Goal: Transaction & Acquisition: Purchase product/service

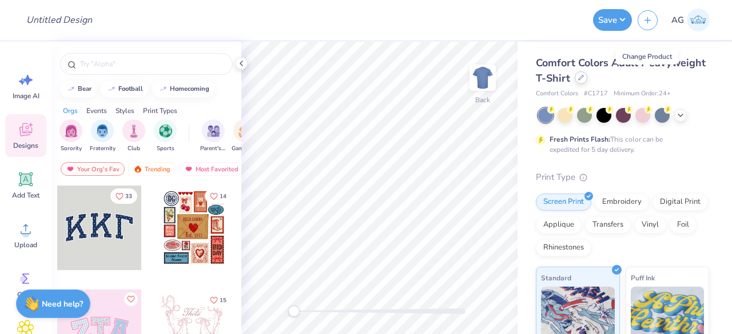
click at [587, 79] on div at bounding box center [580, 77] width 13 height 13
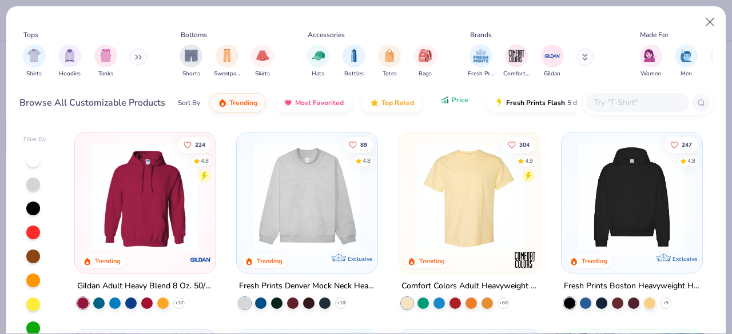
click at [447, 106] on button "Price" at bounding box center [453, 99] width 45 height 19
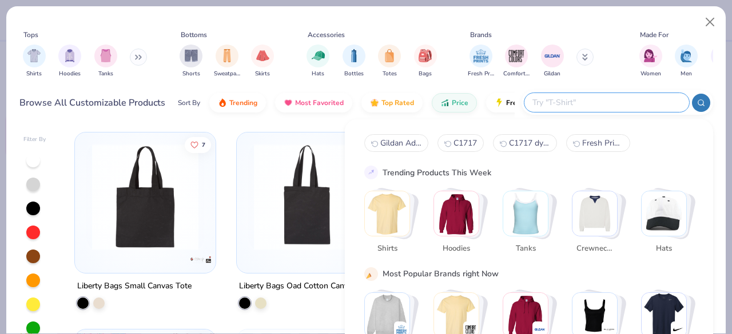
click at [638, 101] on input "text" at bounding box center [606, 102] width 150 height 13
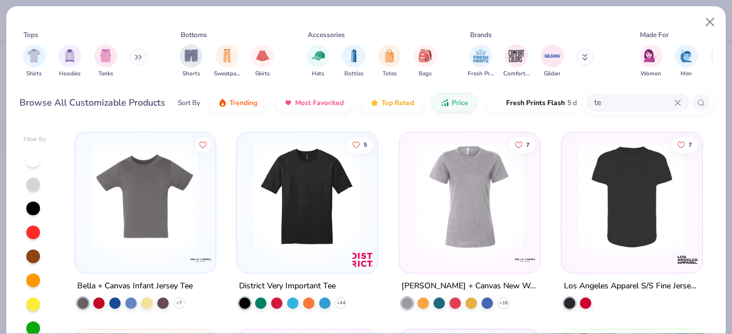
type input "t"
type input "shirt"
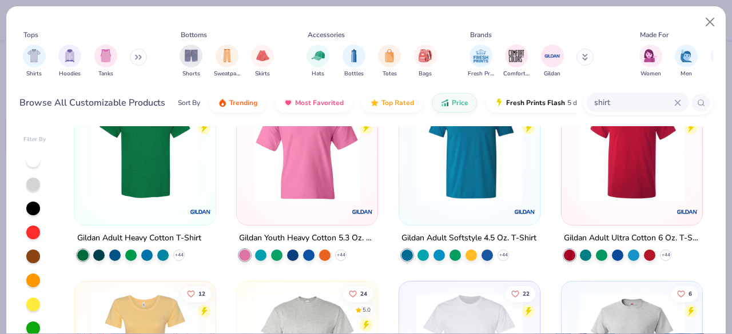
scroll to position [49, 0]
click at [399, 187] on div "35 4.8" at bounding box center [469, 154] width 141 height 141
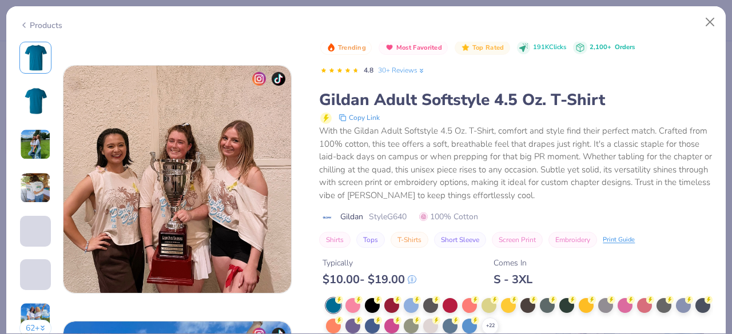
scroll to position [1333, 0]
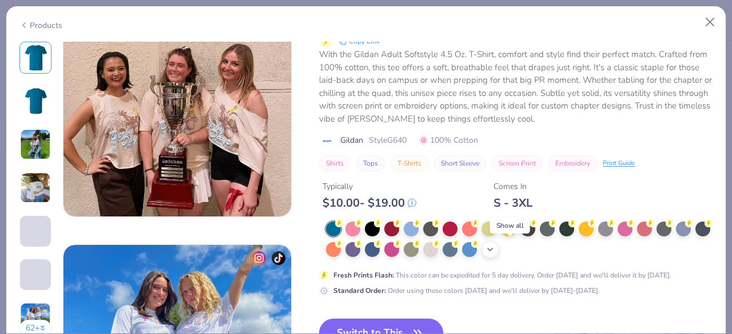
click at [498, 254] on div "+ 22" at bounding box center [489, 249] width 17 height 17
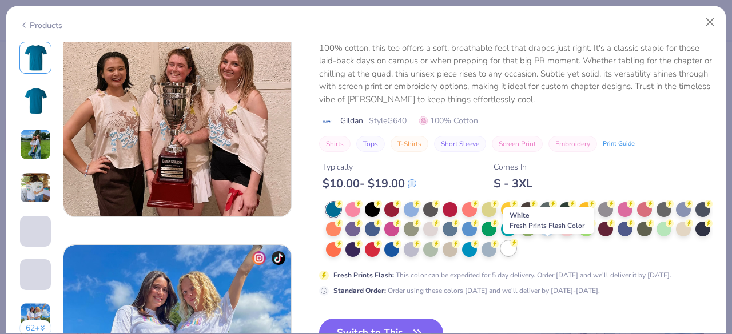
click at [515, 250] on div at bounding box center [508, 248] width 15 height 15
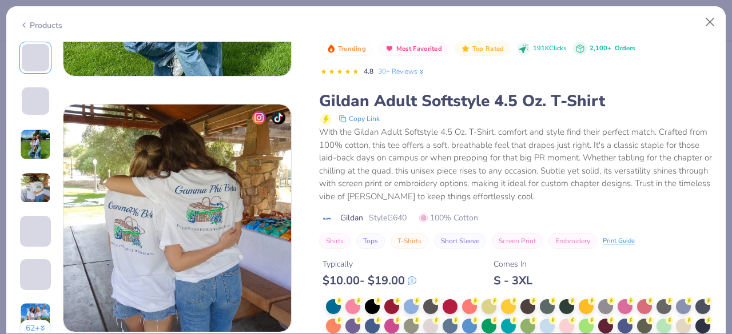
scroll to position [654, 0]
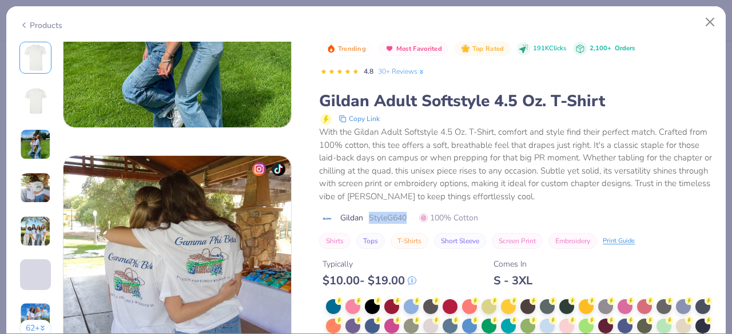
drag, startPoint x: 371, startPoint y: 217, endPoint x: 409, endPoint y: 215, distance: 37.8
click at [406, 215] on span "Style G640" at bounding box center [388, 218] width 38 height 12
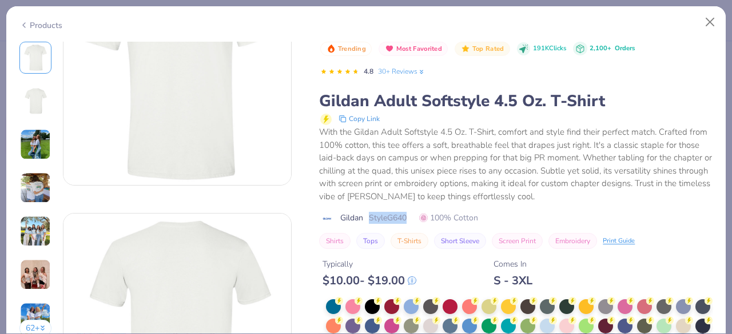
scroll to position [0, 0]
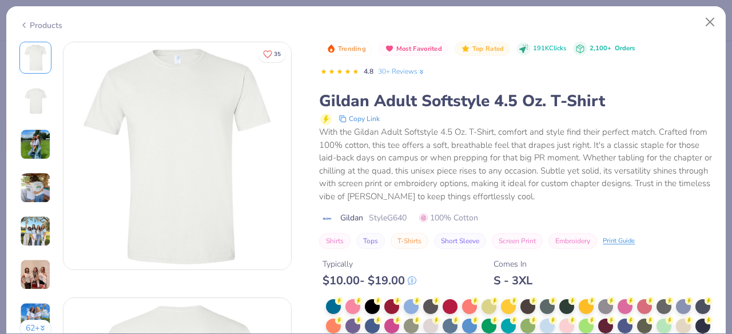
click at [30, 22] on div "Products" at bounding box center [40, 25] width 43 height 12
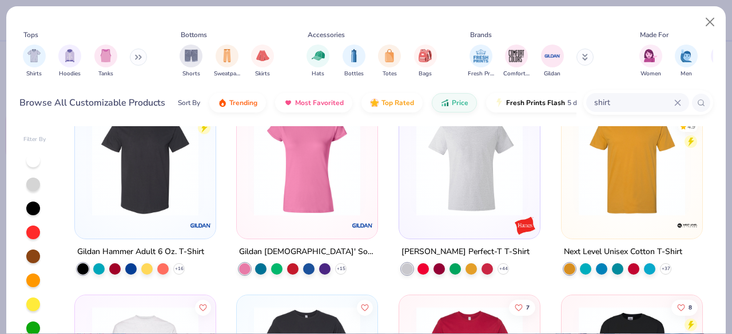
scroll to position [1019, 0]
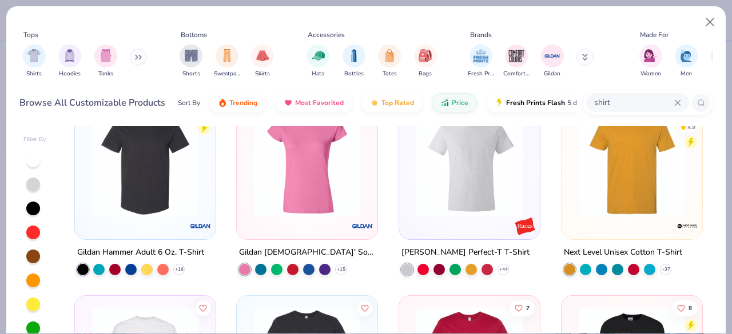
click at [615, 220] on div at bounding box center [631, 166] width 129 height 123
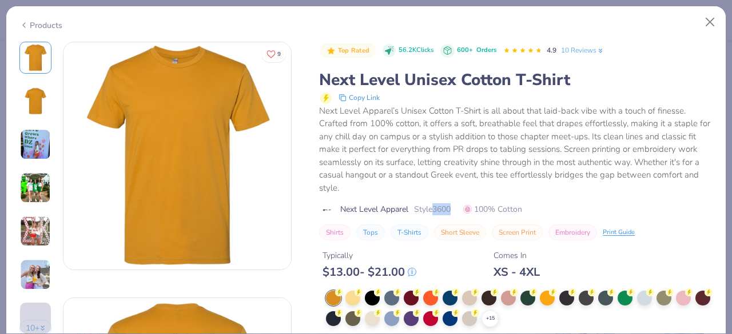
drag, startPoint x: 436, startPoint y: 210, endPoint x: 455, endPoint y: 210, distance: 18.9
click at [450, 210] on span "Style 3600" at bounding box center [432, 209] width 37 height 12
copy span "3600"
click at [494, 314] on icon at bounding box center [489, 318] width 9 height 9
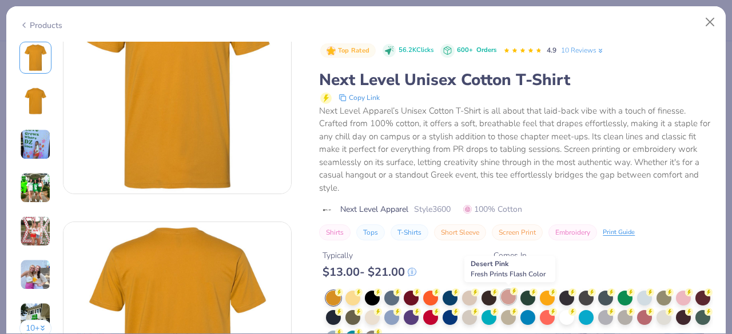
scroll to position [77, 0]
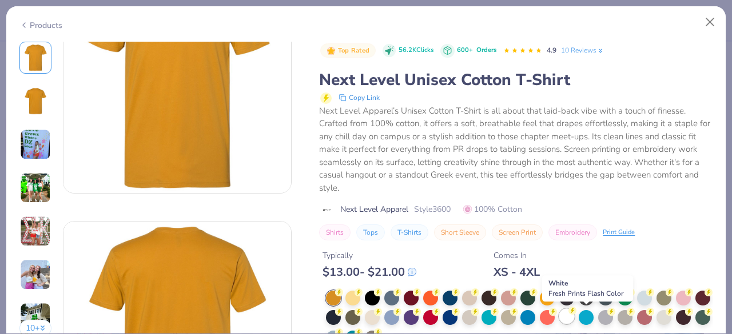
click at [574, 314] on div at bounding box center [566, 316] width 15 height 15
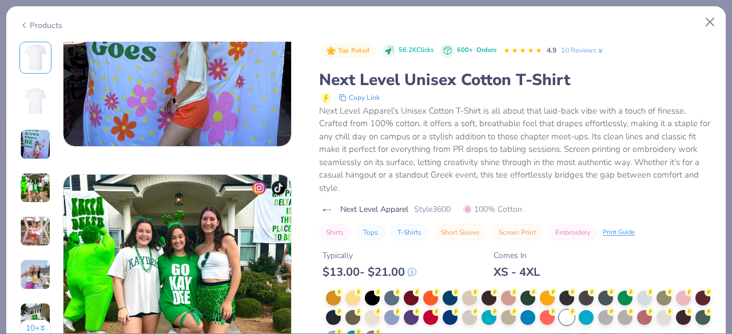
scroll to position [802, 0]
